Goal: Task Accomplishment & Management: Complete application form

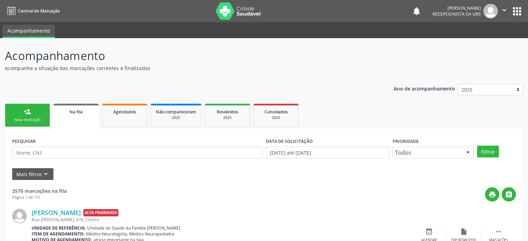
click at [28, 114] on div "person_add" at bounding box center [28, 112] width 8 height 8
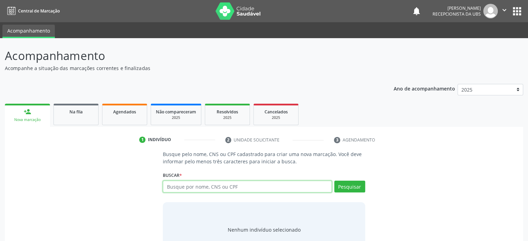
click at [173, 188] on input "text" at bounding box center [247, 187] width 169 height 12
click at [226, 188] on input "700504119547957" at bounding box center [247, 187] width 169 height 12
type input "700504119547957"
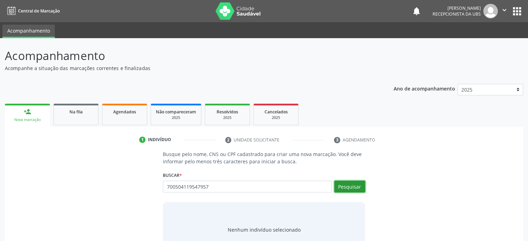
click at [357, 184] on button "Pesquisar" at bounding box center [349, 187] width 31 height 12
click at [211, 186] on input "700504119547957" at bounding box center [247, 187] width 169 height 12
click at [210, 186] on input "700504119547957" at bounding box center [247, 187] width 169 height 12
click at [205, 208] on div "Nenhum indivíduo selecionado" at bounding box center [264, 230] width 202 height 56
click at [212, 187] on input "700504119547957" at bounding box center [247, 187] width 169 height 12
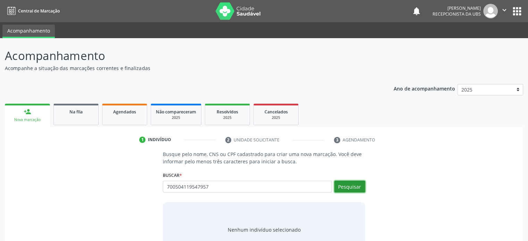
click at [352, 187] on button "Pesquisar" at bounding box center [349, 187] width 31 height 12
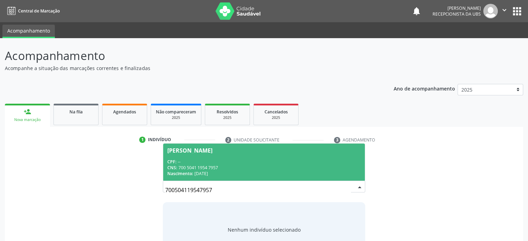
click at [196, 151] on div "[PERSON_NAME]" at bounding box center [189, 151] width 45 height 6
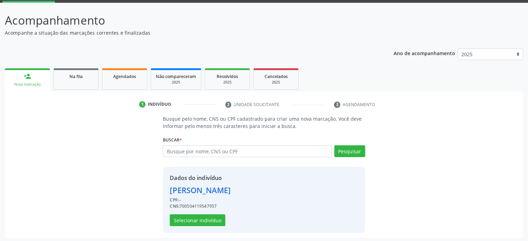
scroll to position [36, 0]
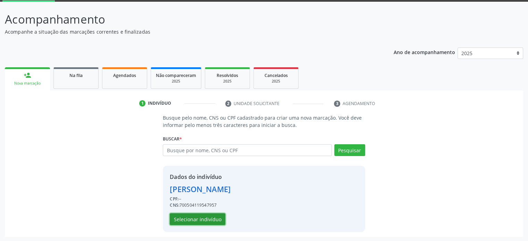
click at [201, 216] on button "Selecionar indivíduo" at bounding box center [198, 220] width 56 height 12
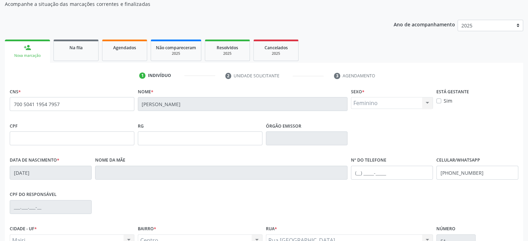
scroll to position [135, 0]
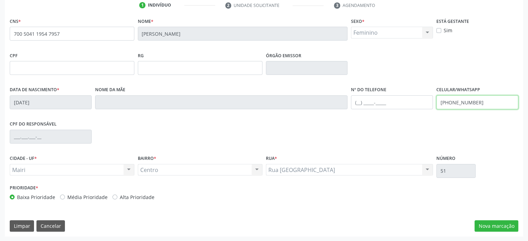
drag, startPoint x: 490, startPoint y: 100, endPoint x: 421, endPoint y: 109, distance: 69.1
click at [421, 109] on div "Data de nascimento * [DATE] Nome da mãe Nº do Telefone Celular/WhatsApp [PHONE_…" at bounding box center [264, 102] width 512 height 34
click at [356, 101] on input "text" at bounding box center [392, 102] width 82 height 14
paste input "[PHONE_NUMBER]"
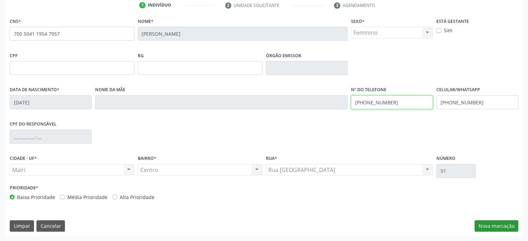
type input "[PHONE_NUMBER]"
click at [496, 225] on button "Nova marcação" at bounding box center [497, 226] width 44 height 12
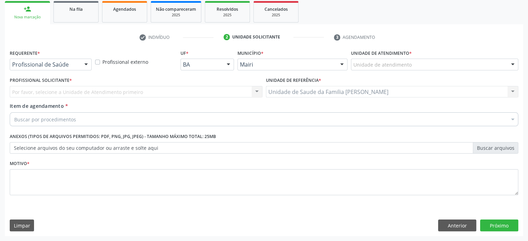
scroll to position [102, 0]
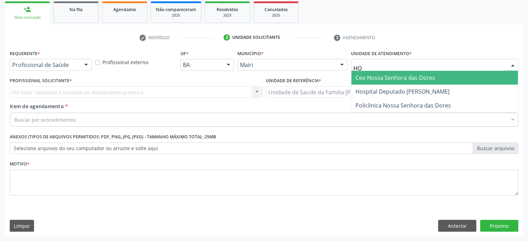
type input "HOS"
click at [406, 77] on span "Hospital Deputado [PERSON_NAME]" at bounding box center [403, 78] width 94 height 8
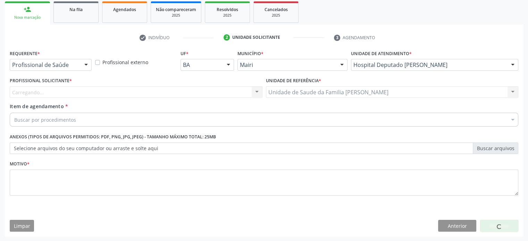
click at [113, 91] on div "Carregando... Nenhum resultado encontrado para: " " Não há nenhuma opção para s…" at bounding box center [136, 92] width 253 height 12
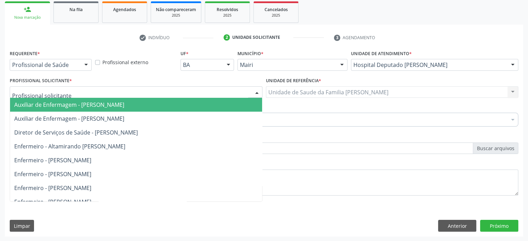
click at [112, 91] on div at bounding box center [136, 92] width 253 height 12
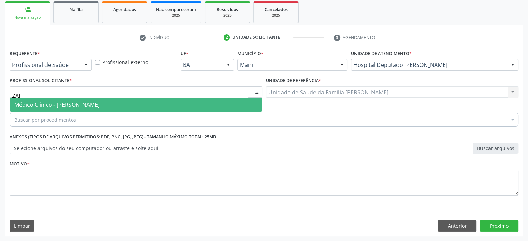
type input "ZAIL"
click at [110, 102] on span "Médico Clínico - [PERSON_NAME]" at bounding box center [136, 105] width 252 height 14
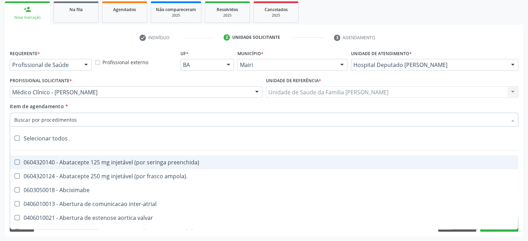
paste input "0205020186"
type input "0205020186"
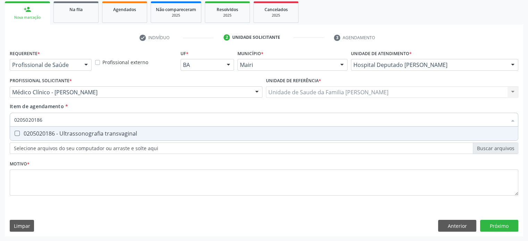
click at [58, 133] on div "0205020186 - Ultrassonografia transvaginal" at bounding box center [264, 134] width 500 height 6
checkbox transvaginal "true"
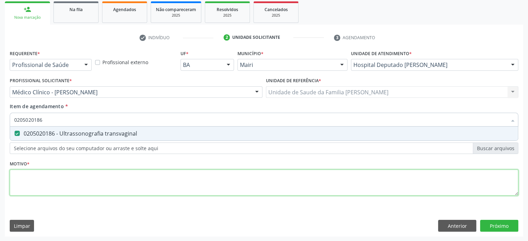
click at [47, 184] on div "Requerente * Profissional de Saúde Profissional de Saúde Paciente Nenhum result…" at bounding box center [264, 126] width 509 height 157
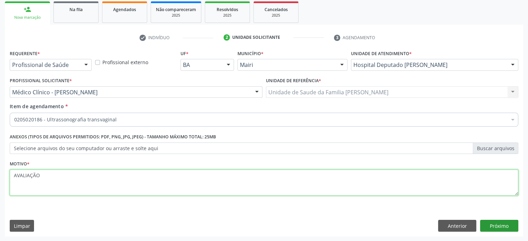
type textarea "AVALIAÇÃO"
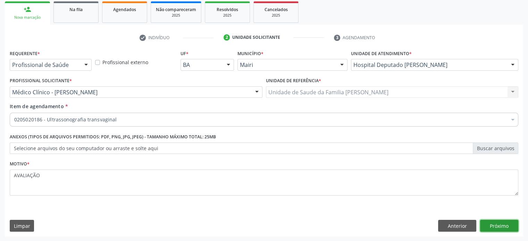
click at [505, 227] on button "Próximo" at bounding box center [499, 226] width 38 height 12
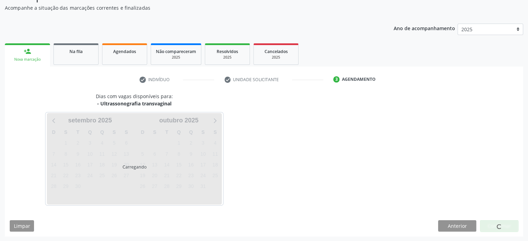
scroll to position [81, 0]
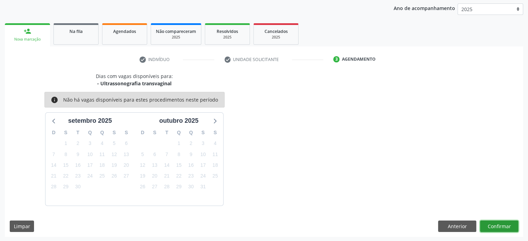
click at [499, 225] on button "Confirmar" at bounding box center [499, 227] width 38 height 12
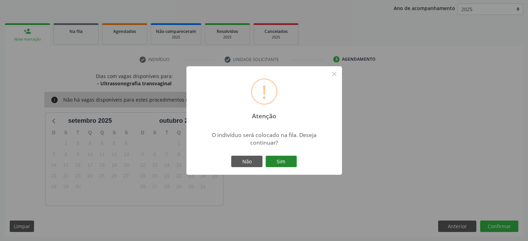
click at [278, 160] on button "Sim" at bounding box center [281, 162] width 31 height 12
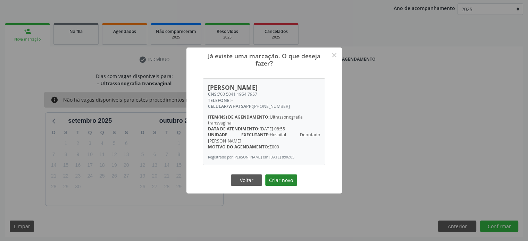
click at [286, 183] on button "Criar novo" at bounding box center [281, 181] width 32 height 12
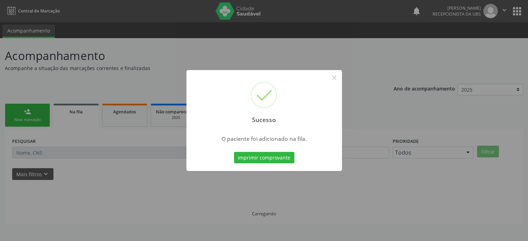
scroll to position [0, 0]
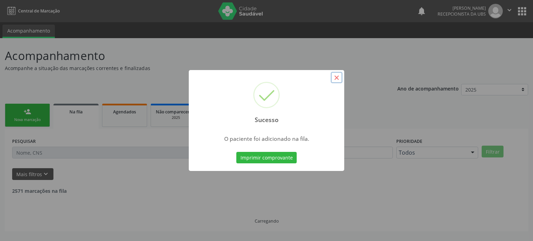
click at [336, 78] on button "×" at bounding box center [337, 78] width 12 height 12
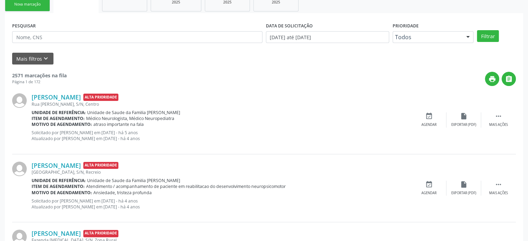
scroll to position [35, 0]
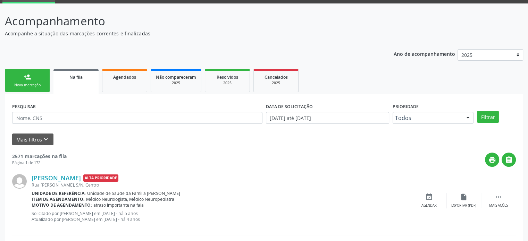
click at [31, 83] on div "Nova marcação" at bounding box center [27, 85] width 35 height 5
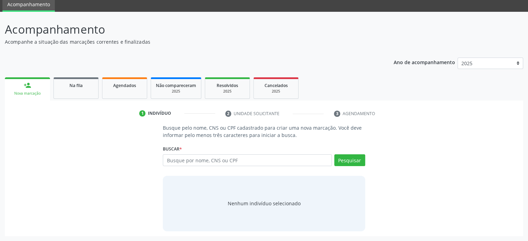
scroll to position [26, 0]
click at [197, 161] on input "text" at bounding box center [247, 161] width 169 height 12
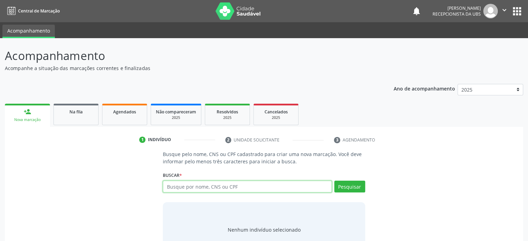
scroll to position [0, 0]
type input "2"
